Goal: Obtain resource: Download file/media

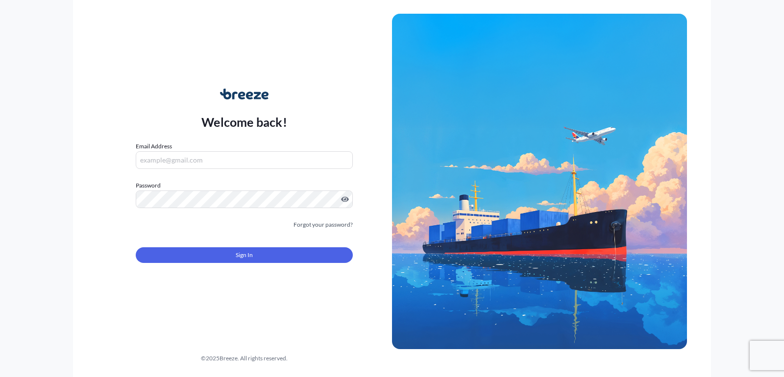
click at [202, 162] on input "Email Address" at bounding box center [244, 160] width 217 height 18
type input "[EMAIL_ADDRESS][DOMAIN_NAME]"
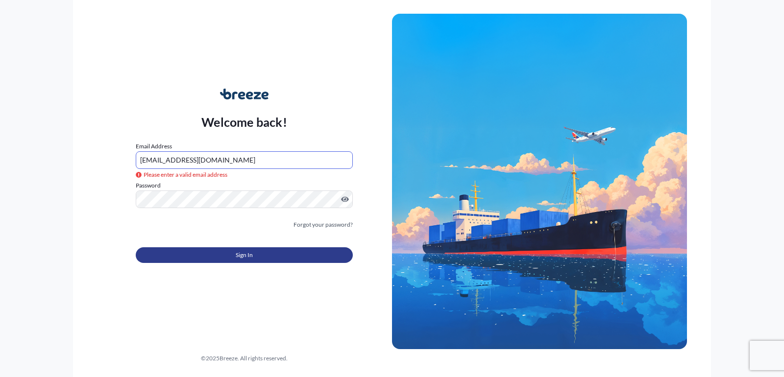
click at [227, 258] on button "Sign In" at bounding box center [244, 255] width 217 height 16
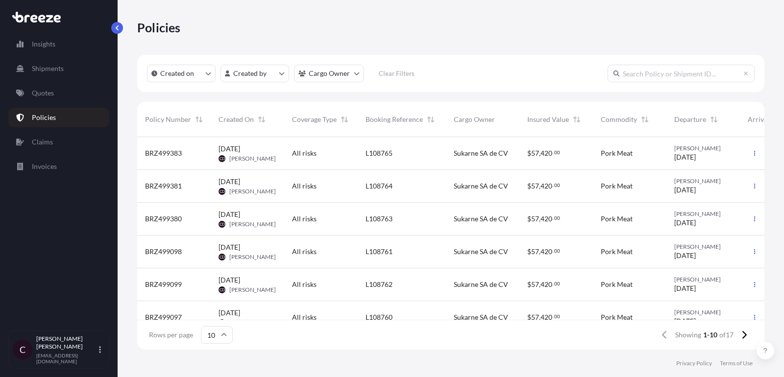
click at [545, 247] on span "$ 57 , 420 . 00" at bounding box center [543, 252] width 33 height 10
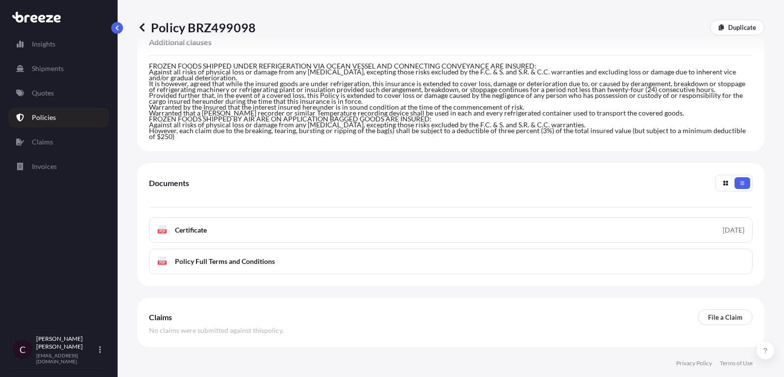
scroll to position [287, 0]
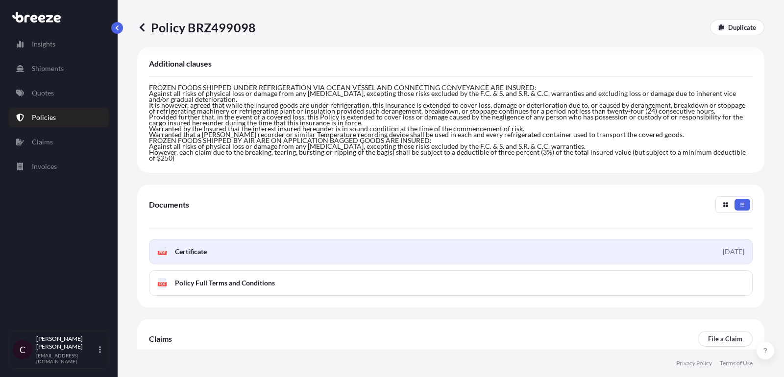
click at [197, 247] on span "Certificate" at bounding box center [191, 252] width 32 height 10
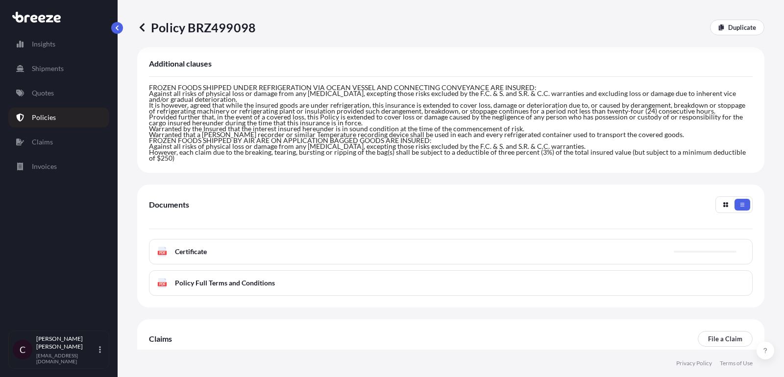
scroll to position [0, 0]
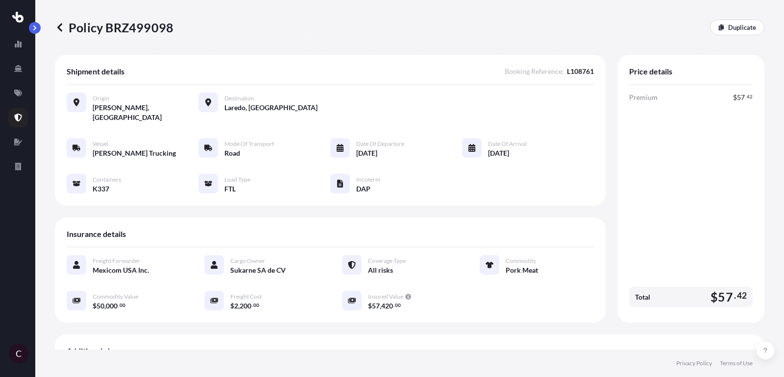
click at [33, 21] on div "C" at bounding box center [17, 188] width 35 height 377
click at [18, 113] on link at bounding box center [18, 118] width 20 height 20
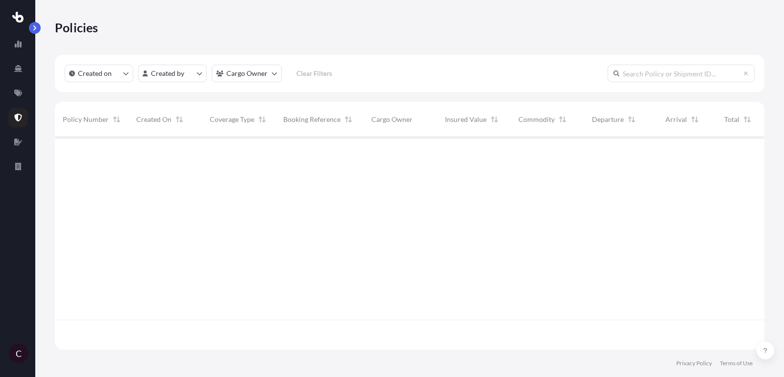
scroll to position [218, 709]
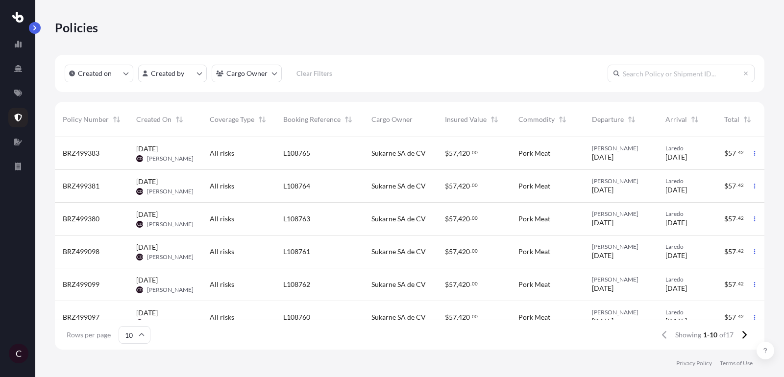
click at [401, 222] on span "Sukarne SA de CV" at bounding box center [398, 219] width 54 height 10
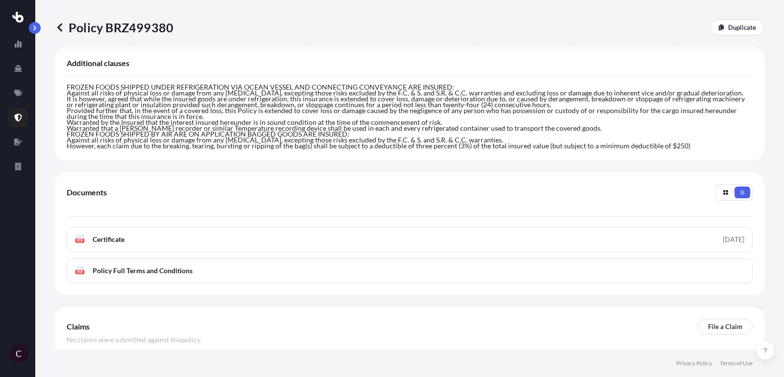
scroll to position [325, 0]
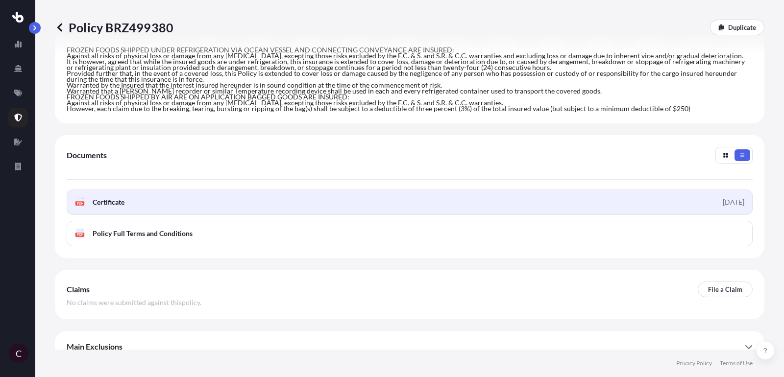
click at [118, 197] on span "Certificate" at bounding box center [109, 202] width 32 height 10
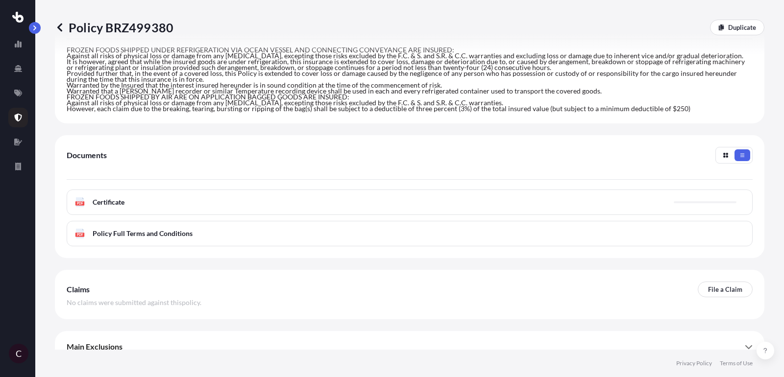
scroll to position [157, 0]
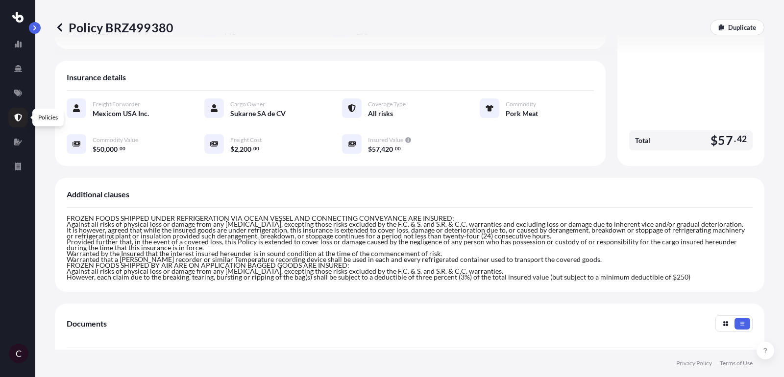
click at [19, 114] on icon at bounding box center [18, 118] width 7 height 8
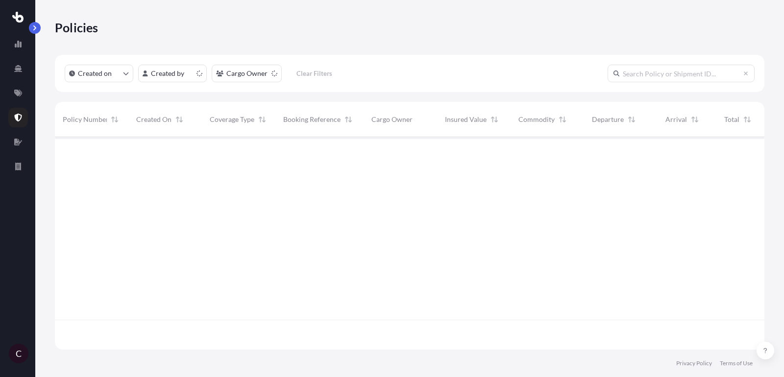
scroll to position [218, 709]
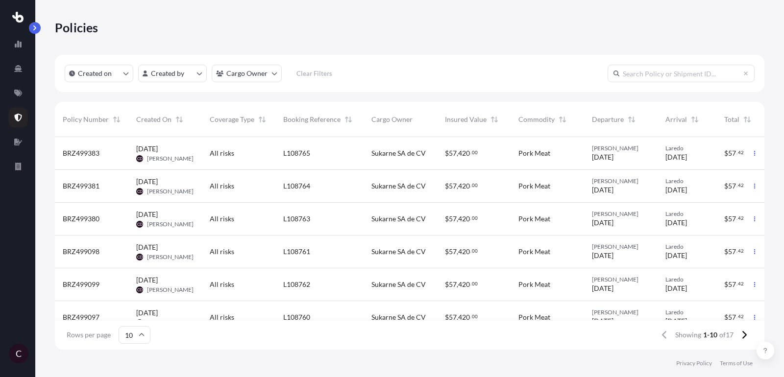
click at [338, 315] on div "L108760" at bounding box center [319, 317] width 72 height 10
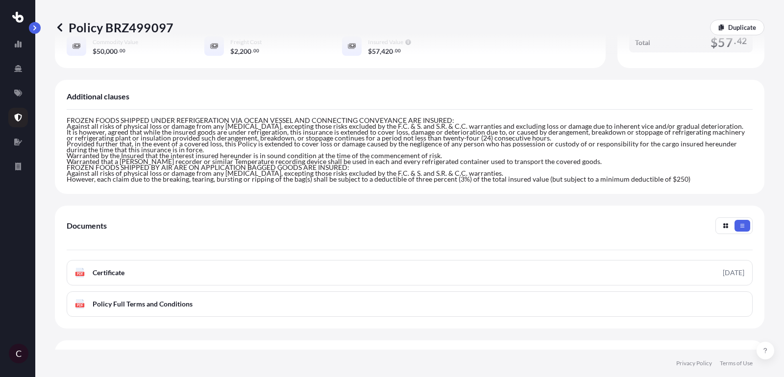
scroll to position [255, 0]
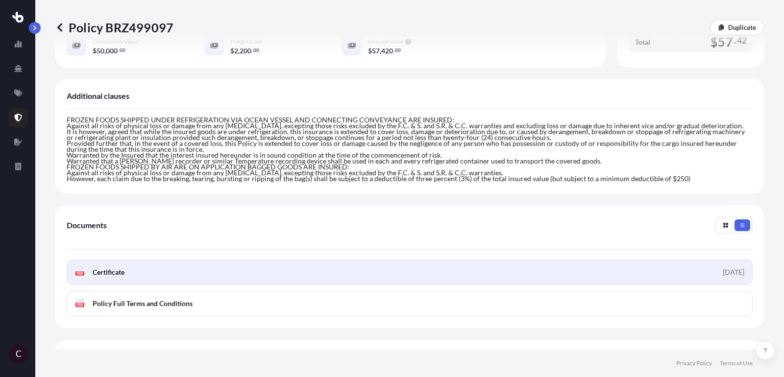
click at [121, 267] on span "Certificate" at bounding box center [109, 272] width 32 height 10
